Goal: Find specific page/section: Find specific page/section

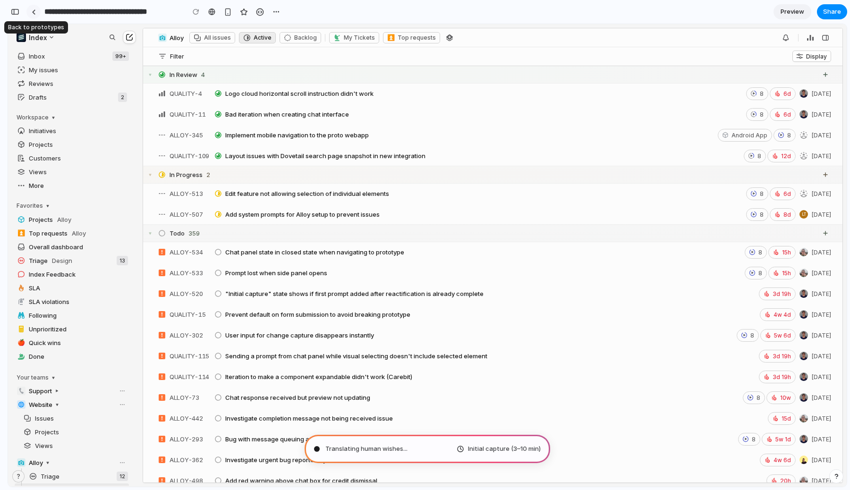
click at [35, 12] on div at bounding box center [34, 11] width 4 height 5
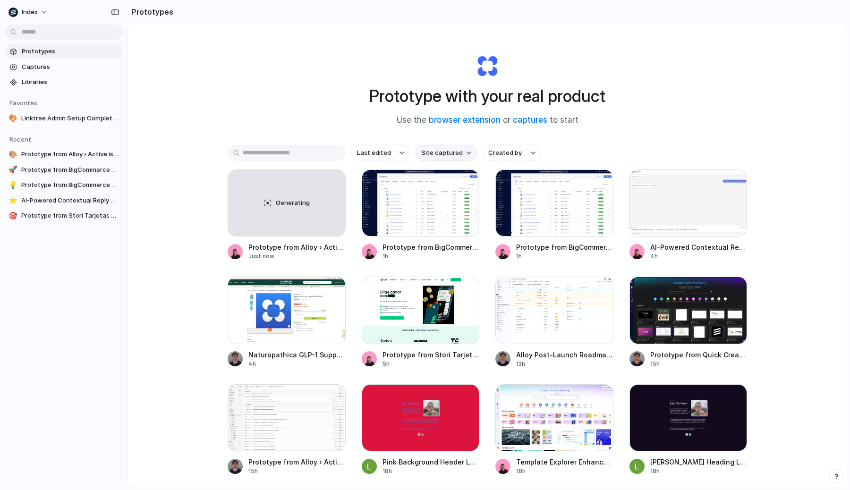
click at [433, 154] on span "Site captured" at bounding box center [442, 152] width 42 height 9
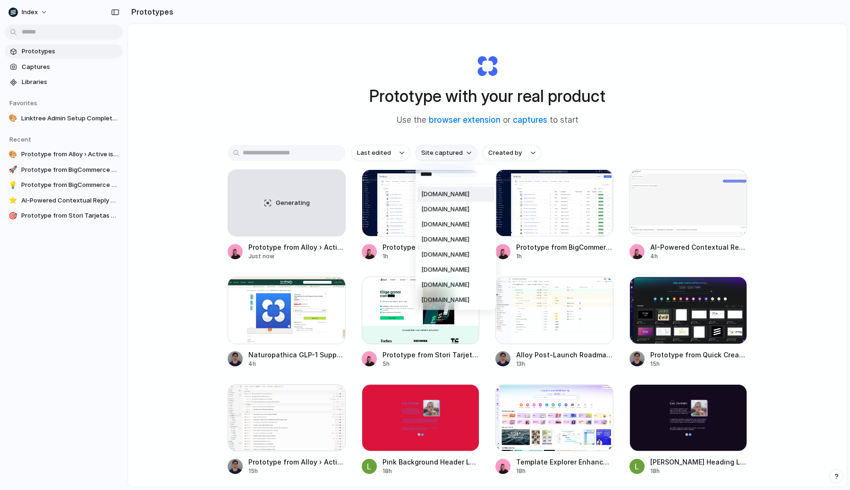
type input "******"
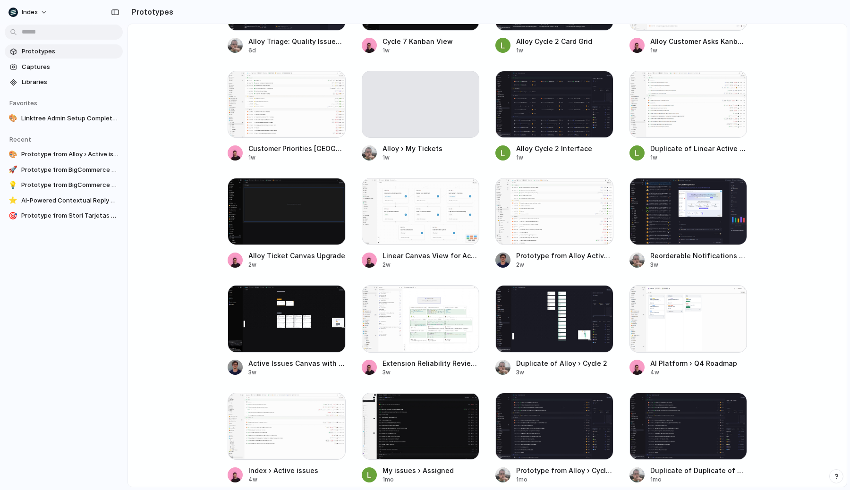
scroll to position [323, 0]
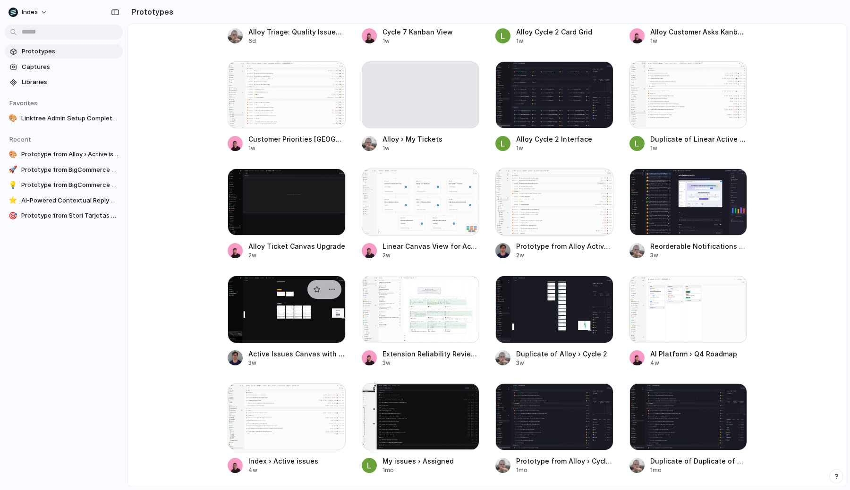
click at [300, 318] on div at bounding box center [287, 309] width 118 height 67
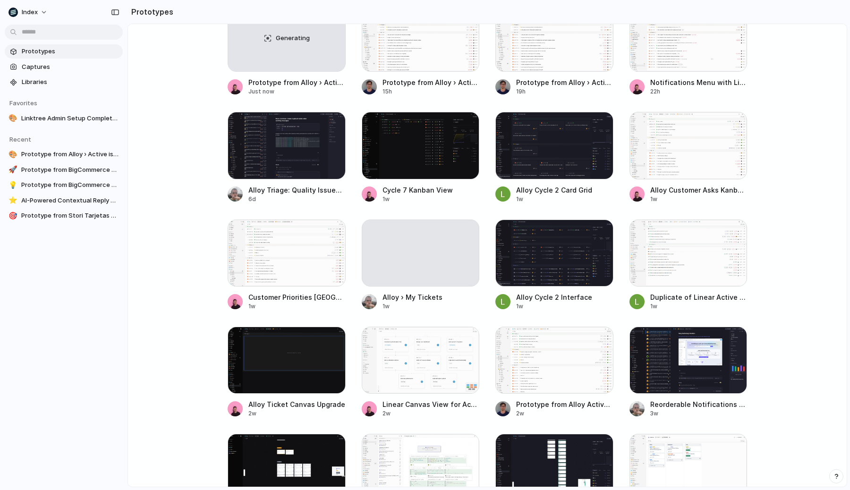
scroll to position [0, 0]
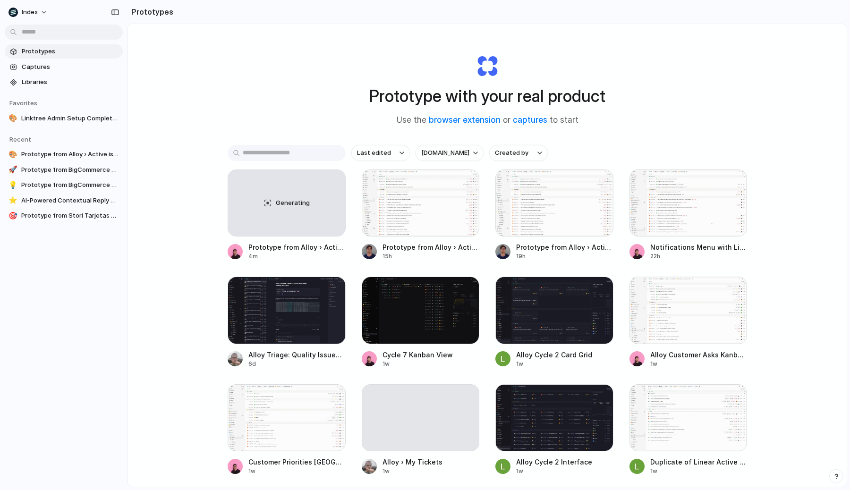
click at [239, 130] on div "Prototype with your real product Use the browser extension or captures to start…" at bounding box center [487, 280] width 719 height 513
click at [251, 206] on div "Generating" at bounding box center [286, 203] width 117 height 66
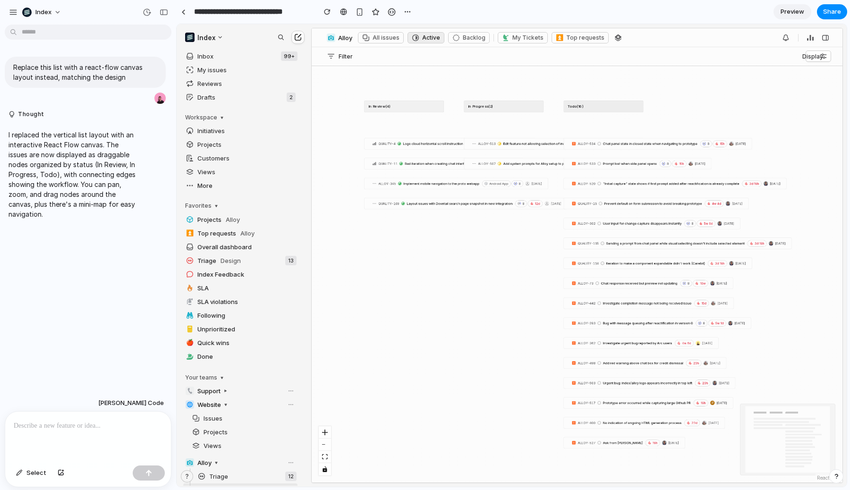
drag, startPoint x: 180, startPoint y: 12, endPoint x: 105, endPoint y: 242, distance: 242.2
click at [105, 242] on div "**********" at bounding box center [425, 245] width 850 height 490
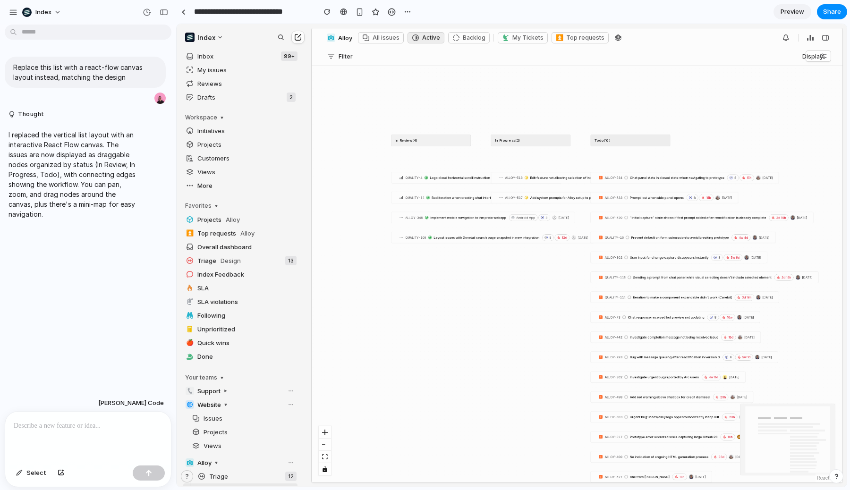
drag, startPoint x: 348, startPoint y: 174, endPoint x: 276, endPoint y: 103, distance: 100.2
click at [276, 103] on div "Index Inbox 99+ My issues Reviews Drafts 2 Workspace Initiatives Projects Custo…" at bounding box center [512, 255] width 670 height 463
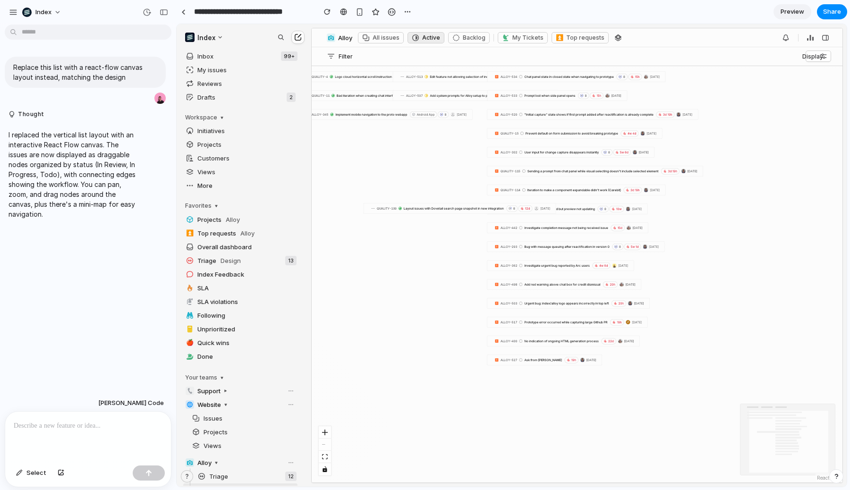
drag, startPoint x: 394, startPoint y: 136, endPoint x: 480, endPoint y: 223, distance: 122.3
click at [481, 214] on div "QUALITY-109 Layout issues with Dovetail search page snapshot in new integration…" at bounding box center [460, 208] width 192 height 10
click at [480, 223] on div "QUALITY-109 Layout issues with Dovetail search page snapshot in new integration…" at bounding box center [479, 220] width 184 height 9
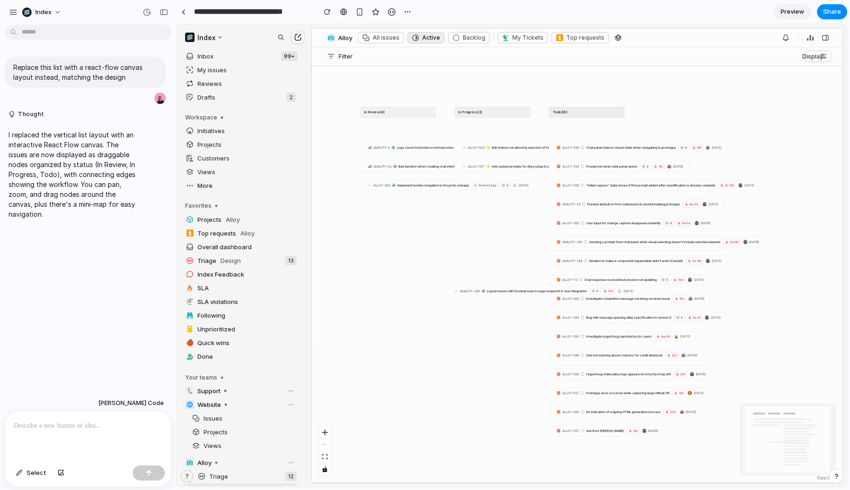
drag, startPoint x: 455, startPoint y: 171, endPoint x: 519, endPoint y: 239, distance: 93.9
click at [519, 239] on div "In Review ( 4 ) QUALITY-4 Logo cloud horizontal scroll instruction didn't work …" at bounding box center [577, 274] width 531 height 417
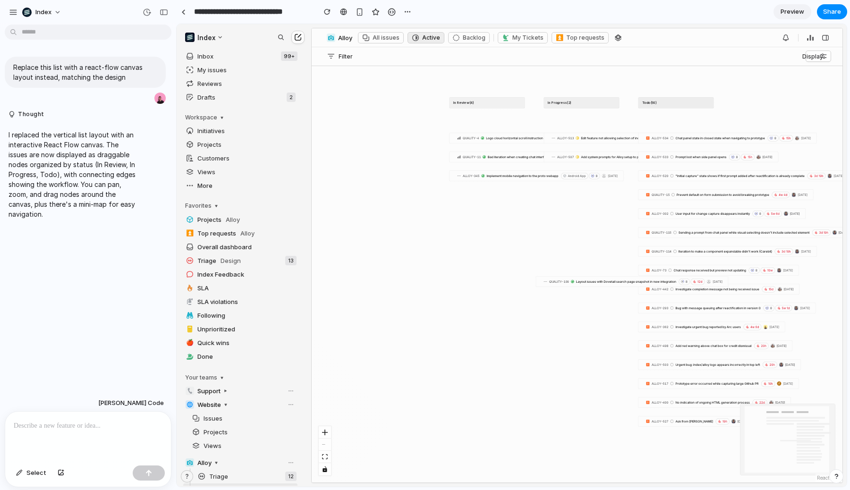
drag, startPoint x: 352, startPoint y: 120, endPoint x: 441, endPoint y: 127, distance: 88.6
click at [441, 127] on div "In Review ( 4 ) QUALITY-4 Logo cloud horizontal scroll instruction didn't work …" at bounding box center [577, 274] width 531 height 417
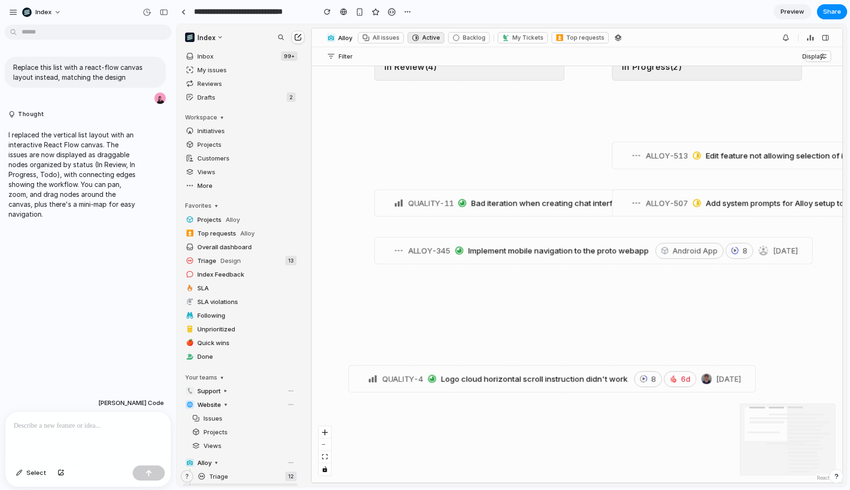
drag, startPoint x: 498, startPoint y: 154, endPoint x: 498, endPoint y: 333, distance: 179.5
click at [498, 374] on span "Logo cloud horizontal scroll instruction didn't work" at bounding box center [534, 378] width 187 height 9
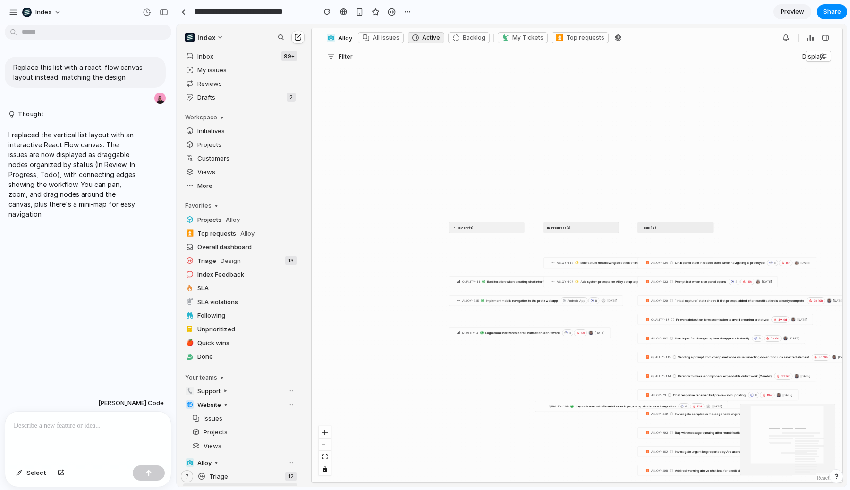
drag, startPoint x: 511, startPoint y: 331, endPoint x: 437, endPoint y: 345, distance: 75.5
click at [486, 335] on span "Logo cloud horizontal scroll instruction didn't work" at bounding box center [523, 333] width 74 height 4
drag, startPoint x: 593, startPoint y: 265, endPoint x: 515, endPoint y: 114, distance: 169.7
click at [538, 240] on div "ALLOY-513 Edit feature not allowing selection of individual elements 8 6d [DATE]" at bounding box center [619, 244] width 162 height 9
drag, startPoint x: 661, startPoint y: 264, endPoint x: 661, endPoint y: 172, distance: 92.1
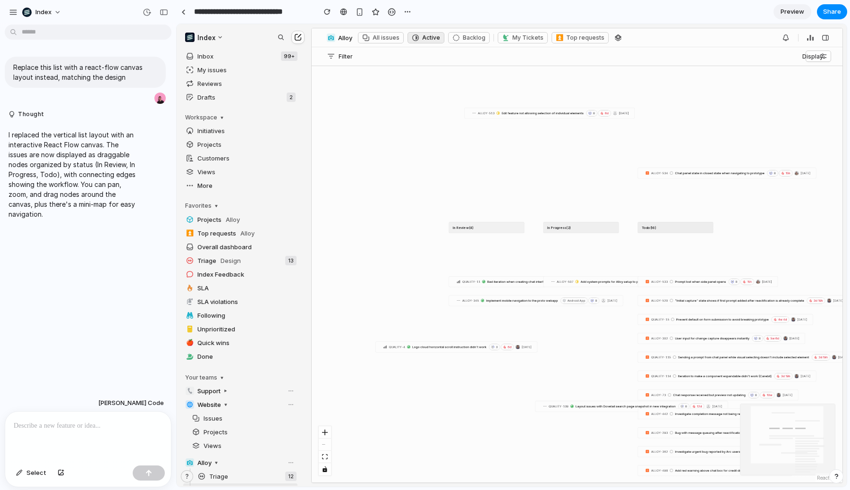
click at [661, 172] on span "ALLOY-534" at bounding box center [660, 173] width 17 height 4
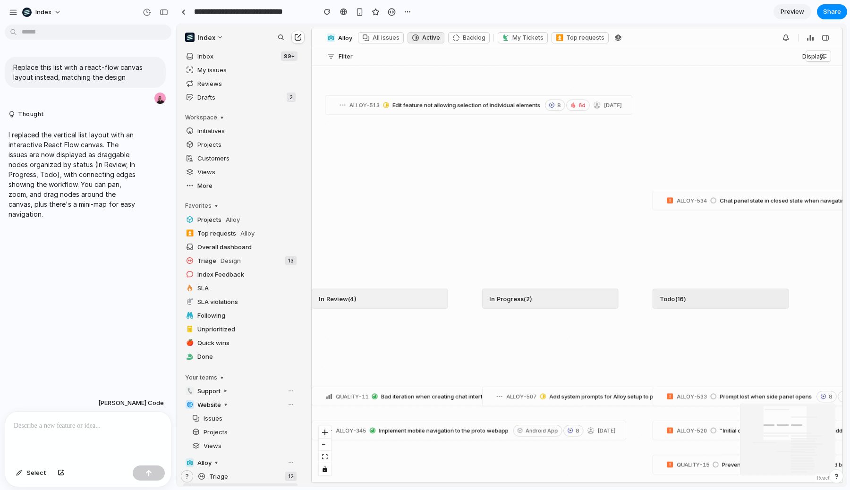
drag, startPoint x: 484, startPoint y: 87, endPoint x: 469, endPoint y: 100, distance: 19.8
click at [469, 100] on div "ALLOY-513 Edit feature not allowing selection of individual elements 8 6d [DATE]" at bounding box center [476, 104] width 292 height 15
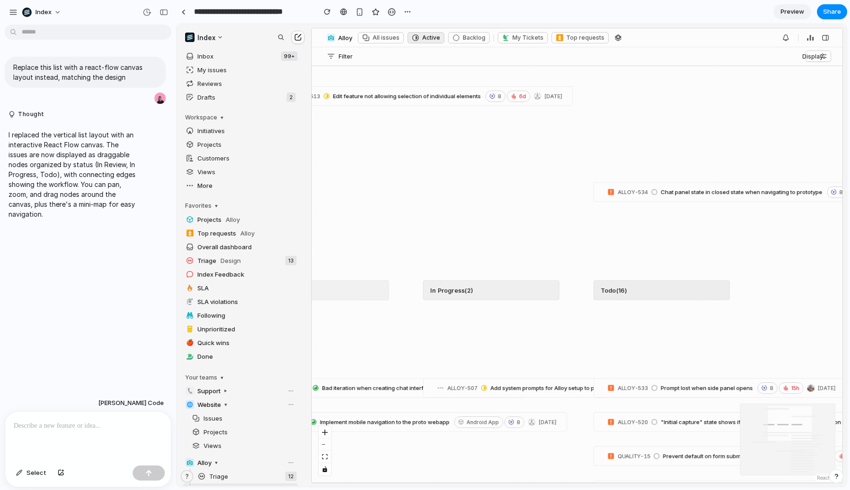
drag, startPoint x: 469, startPoint y: 127, endPoint x: 406, endPoint y: 117, distance: 64.0
click at [405, 117] on div "In Review ( 4 ) QUALITY-4 Logo cloud horizontal scroll instruction didn't work …" at bounding box center [577, 274] width 531 height 417
drag, startPoint x: 512, startPoint y: 123, endPoint x: 527, endPoint y: 123, distance: 15.6
click at [527, 123] on div "In Review ( 4 ) QUALITY-4 Logo cloud horizontal scroll instruction didn't work …" at bounding box center [577, 274] width 531 height 417
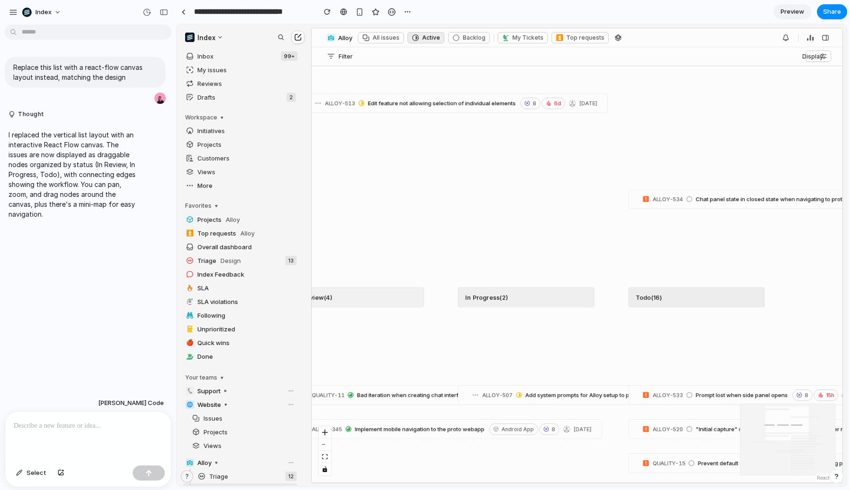
drag, startPoint x: 448, startPoint y: 112, endPoint x: 472, endPoint y: 119, distance: 25.7
click at [472, 119] on div "In Review ( 4 ) QUALITY-4 Logo cloud horizontal scroll instruction didn't work …" at bounding box center [577, 274] width 531 height 417
click at [454, 126] on div "In Review ( 4 ) QUALITY-4 Logo cloud horizontal scroll instruction didn't work …" at bounding box center [577, 274] width 531 height 417
click at [347, 10] on div at bounding box center [343, 12] width 7 height 8
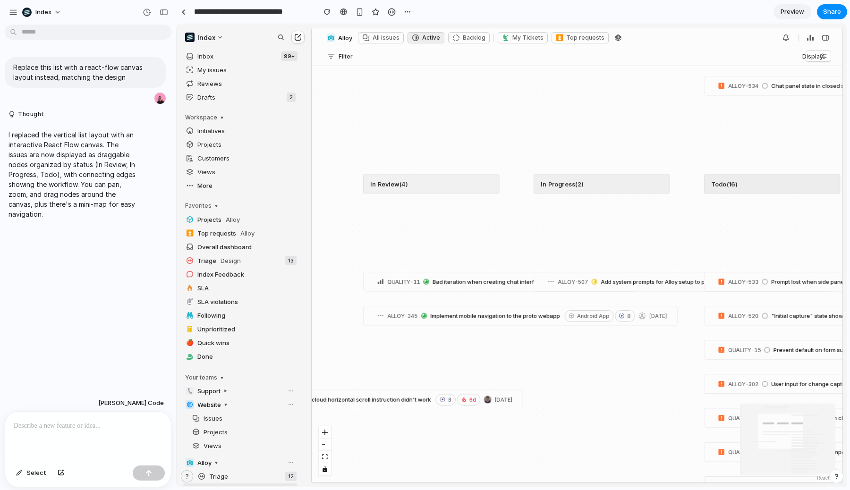
drag, startPoint x: 443, startPoint y: 220, endPoint x: 515, endPoint y: 104, distance: 136.1
click at [515, 104] on div "In Review ( 4 ) QUALITY-4 Logo cloud horizontal scroll instruction didn't work …" at bounding box center [577, 274] width 531 height 417
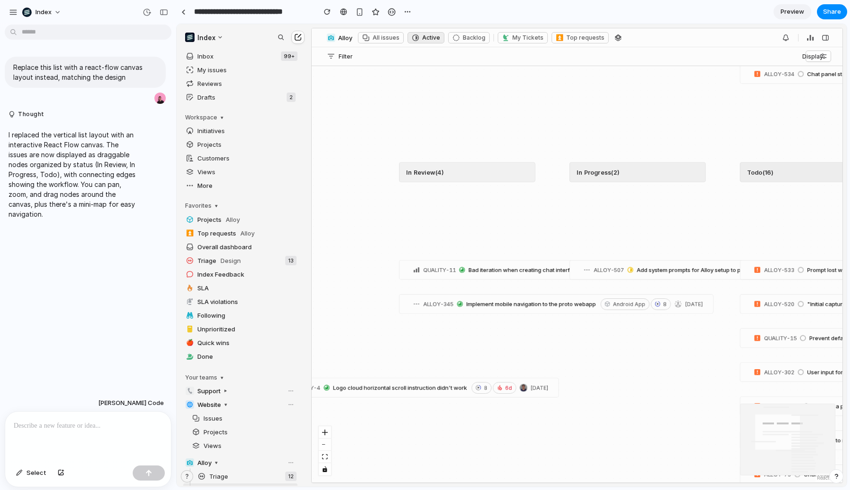
drag, startPoint x: 458, startPoint y: 232, endPoint x: 520, endPoint y: 215, distance: 63.6
click at [520, 215] on div "In Review ( 4 ) QUALITY-4 Logo cloud horizontal scroll instruction didn't work …" at bounding box center [577, 274] width 531 height 417
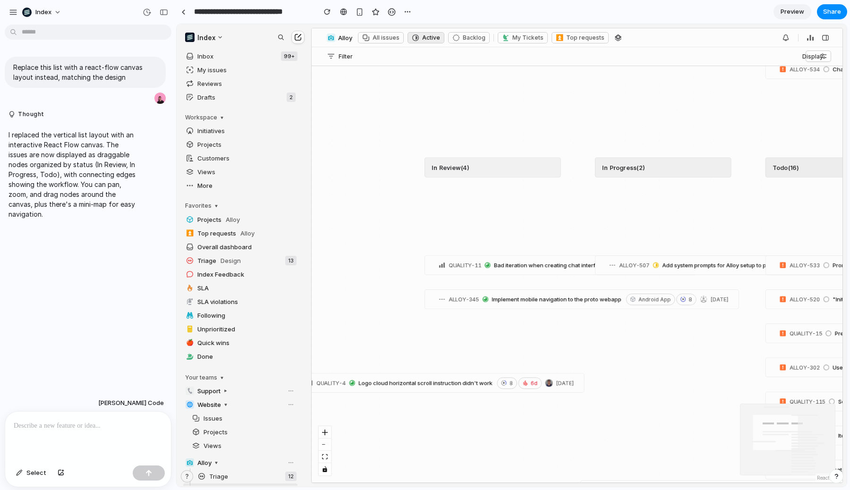
click at [755, 11] on section "**********" at bounding box center [511, 12] width 671 height 24
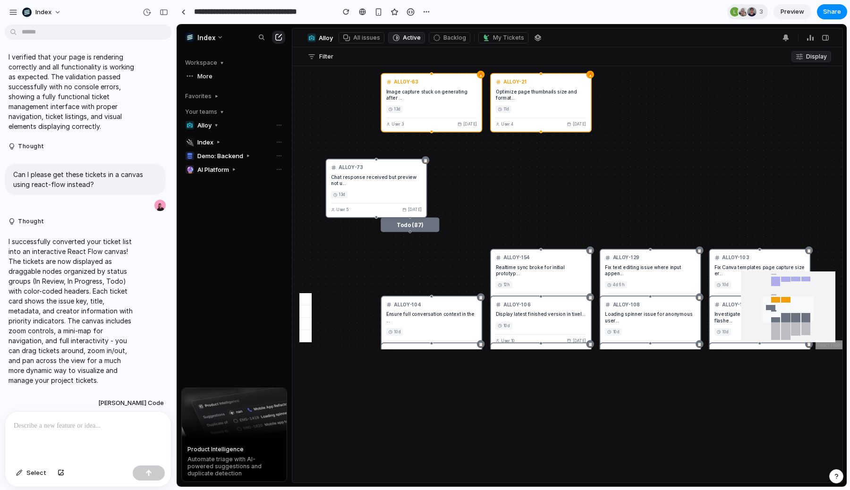
drag, startPoint x: 423, startPoint y: 250, endPoint x: 402, endPoint y: 188, distance: 65.4
click at [357, 163] on div "📋 ALLOY-73 Chat response received but preview not u... 13d User 5 Aug 5" at bounding box center [377, 189] width 102 height 60
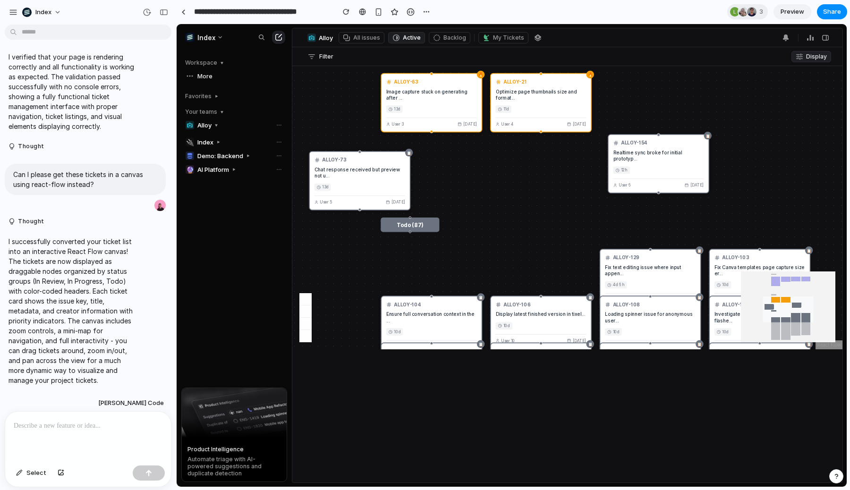
drag, startPoint x: 537, startPoint y: 280, endPoint x: 656, endPoint y: 163, distance: 166.1
click at [656, 167] on div "12h" at bounding box center [659, 171] width 91 height 9
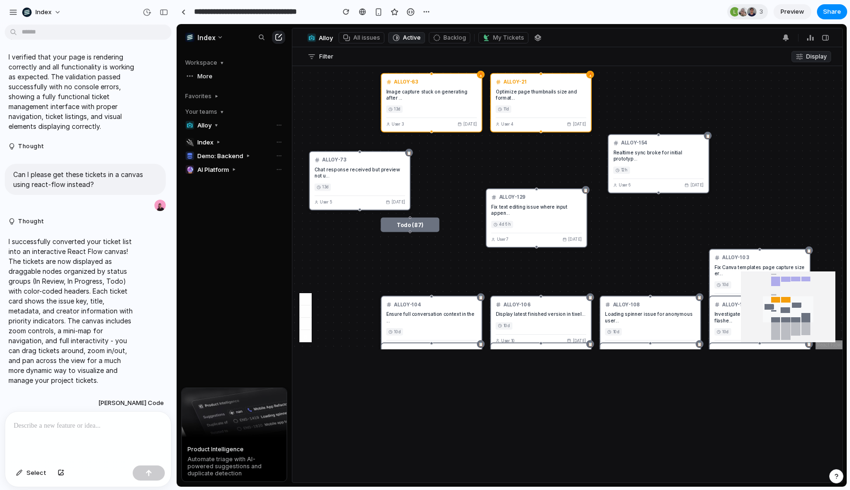
drag, startPoint x: 627, startPoint y: 287, endPoint x: 515, endPoint y: 200, distance: 141.3
click at [515, 221] on div "4d 6h" at bounding box center [536, 225] width 91 height 9
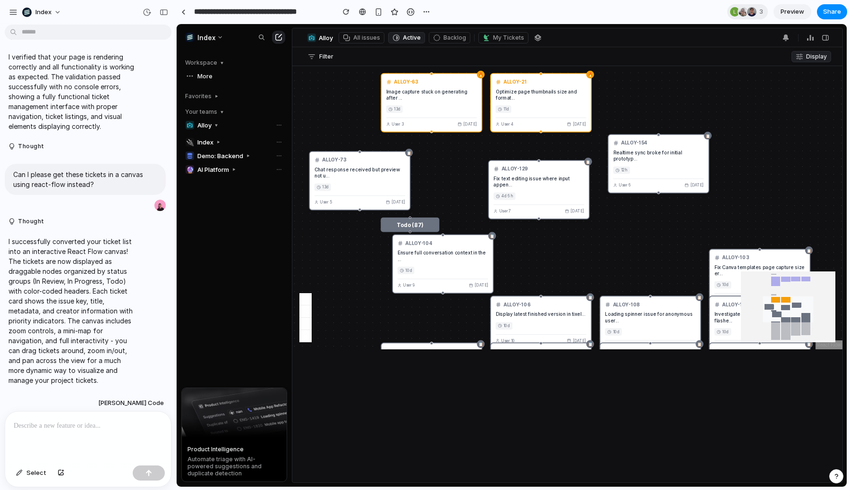
drag, startPoint x: 429, startPoint y: 322, endPoint x: 439, endPoint y: 260, distance: 62.8
click at [439, 260] on div "Ensure full conversation context in the ..." at bounding box center [443, 256] width 91 height 12
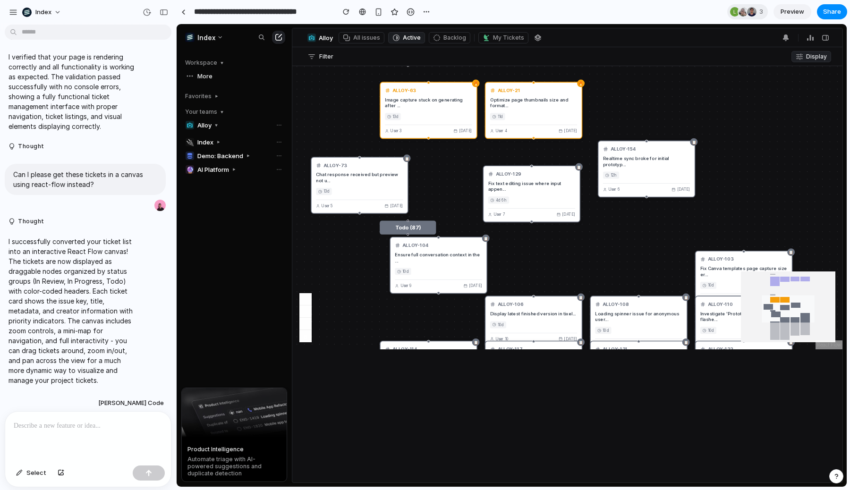
click at [355, 295] on div "In Review (5) 🔍 ALLOY-51 Prompt to PRD #2878 12d User 0 Aug 4 🔍 ALLOY-4 Fix rou…" at bounding box center [567, 207] width 550 height 283
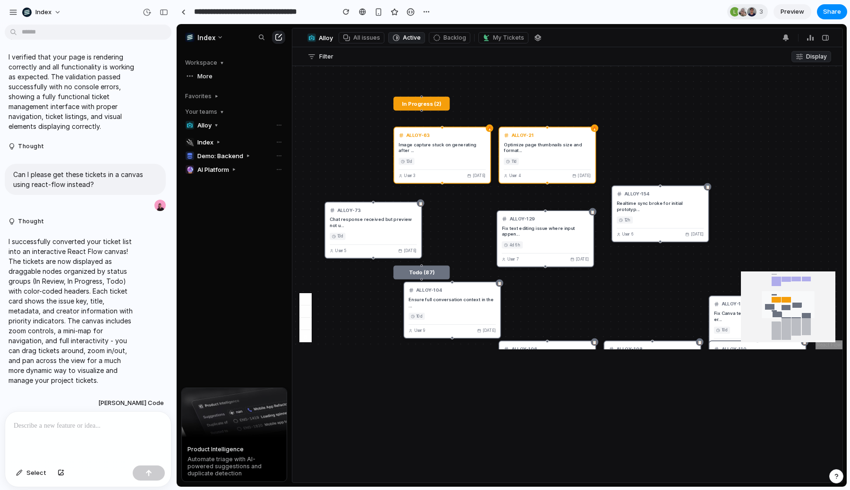
drag, startPoint x: 346, startPoint y: 82, endPoint x: 360, endPoint y: 126, distance: 46.5
click at [360, 126] on div "In Review (5) 🔍 ALLOY-51 Prompt to PRD #2878 12d User 0 Aug 4 🔍 ALLOY-4 Fix rou…" at bounding box center [567, 207] width 550 height 283
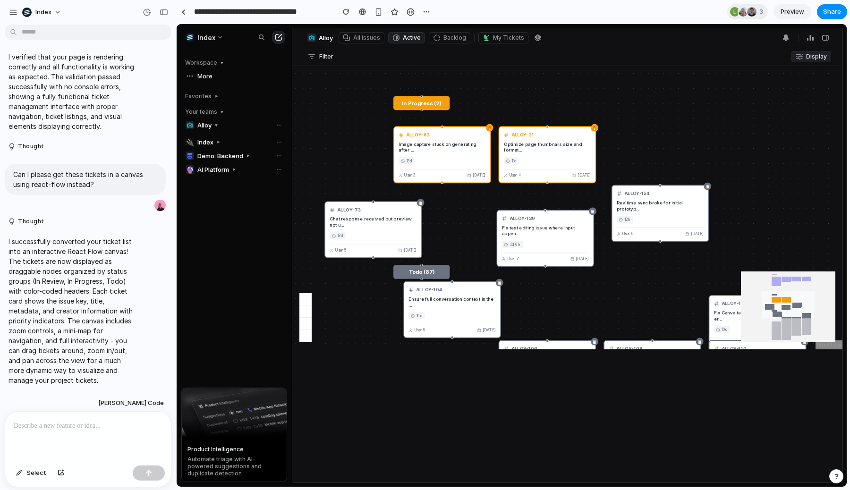
click at [176, 2] on div "**********" at bounding box center [305, 11] width 258 height 21
click at [180, 7] on link at bounding box center [183, 12] width 14 height 14
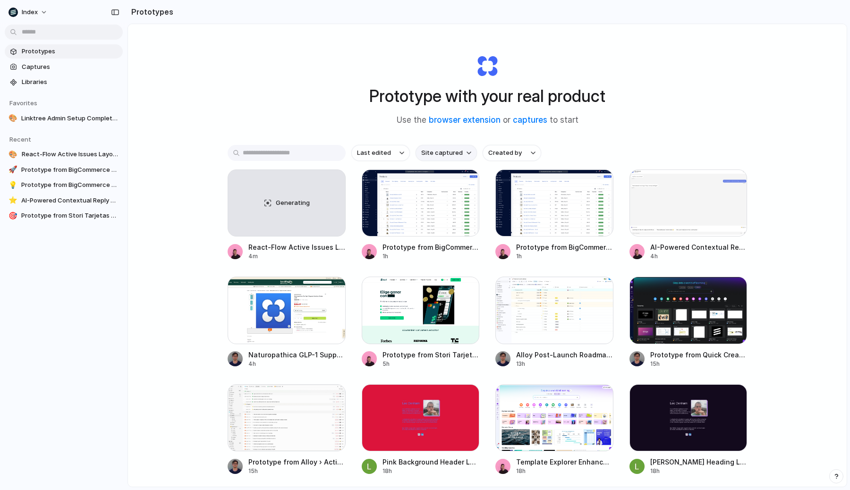
click at [440, 149] on span "Site captured" at bounding box center [442, 152] width 42 height 9
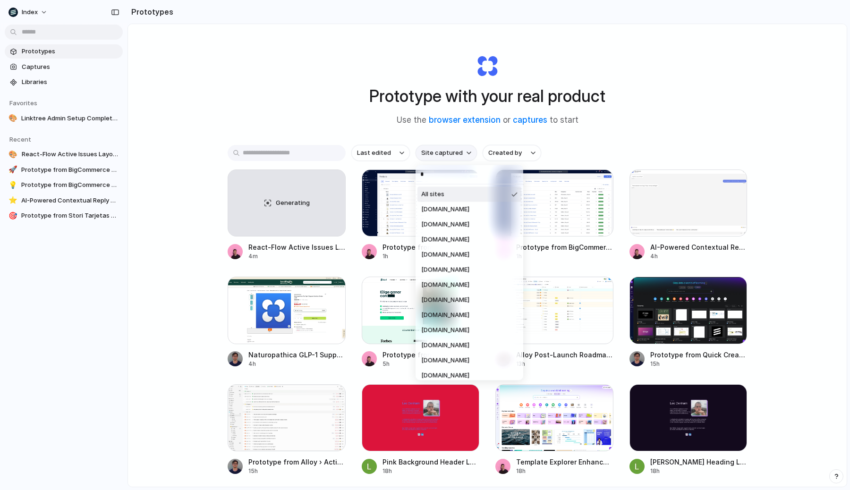
type input "**"
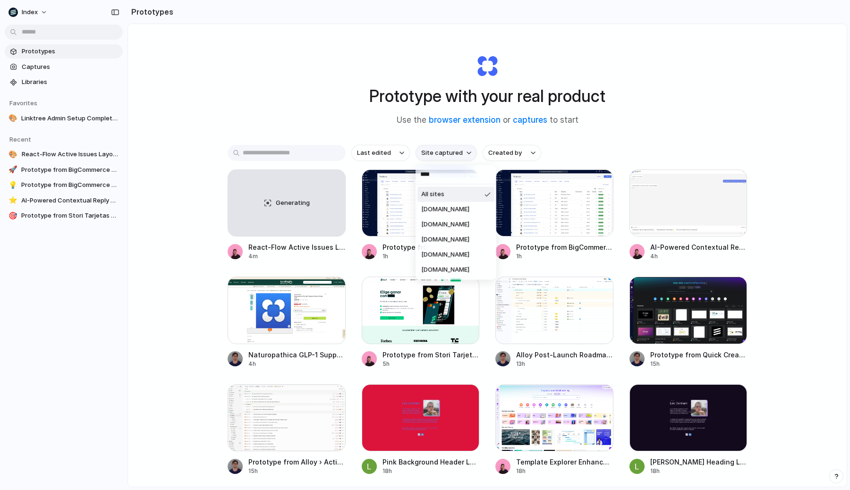
type input "*****"
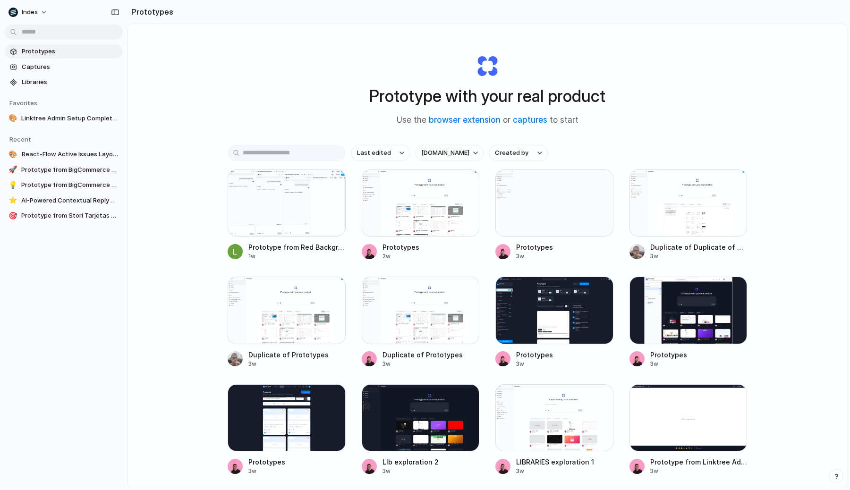
click at [350, 197] on div "Prototype from Red Background Header 1w Prototypes 2w Prototypes 3w Duplicate o…" at bounding box center [488, 484] width 520 height 628
